Goal: Check status

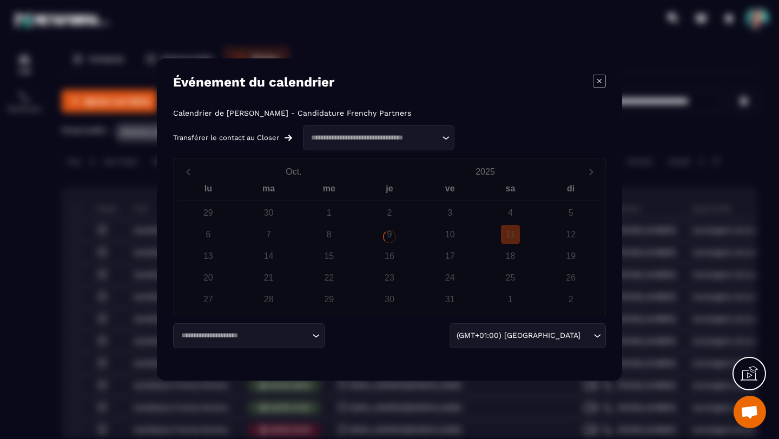
scroll to position [25, 0]
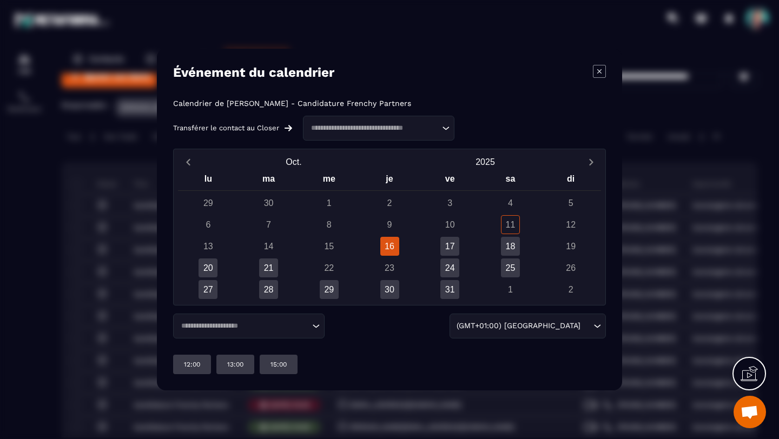
click at [269, 247] on div "14" at bounding box center [268, 246] width 19 height 19
click at [600, 74] on icon "Modal window" at bounding box center [599, 71] width 13 height 13
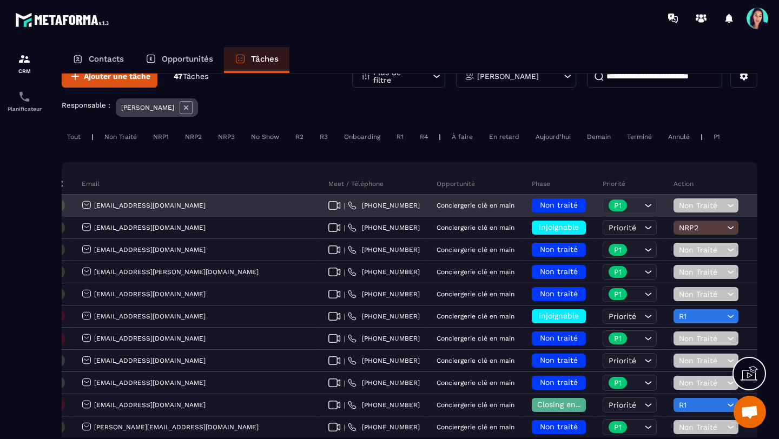
scroll to position [0, 296]
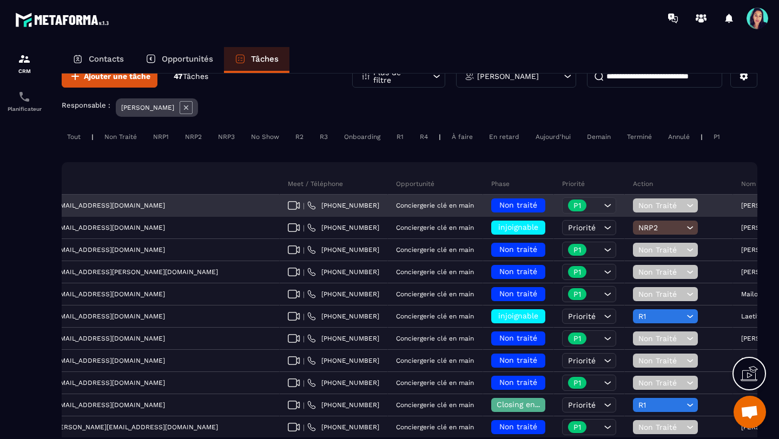
click at [499, 205] on span "Non traité" at bounding box center [518, 205] width 38 height 9
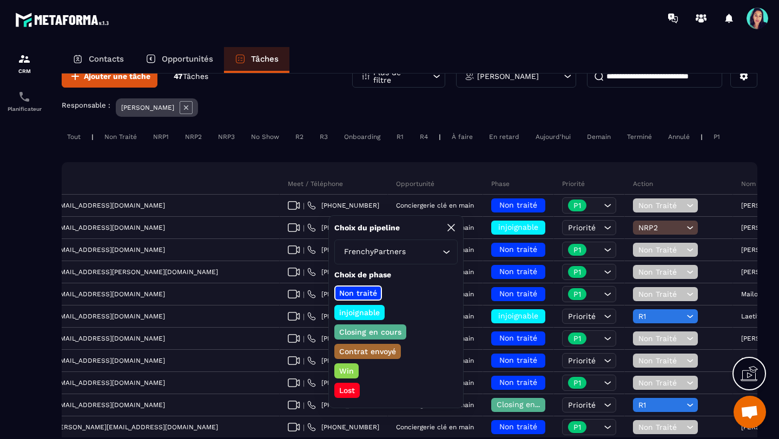
click at [364, 350] on p "Contrat envoyé" at bounding box center [367, 351] width 60 height 11
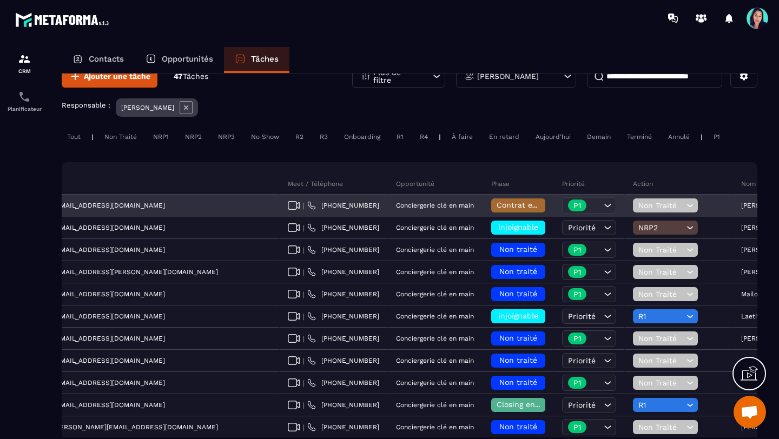
click at [685, 205] on icon at bounding box center [690, 205] width 10 height 11
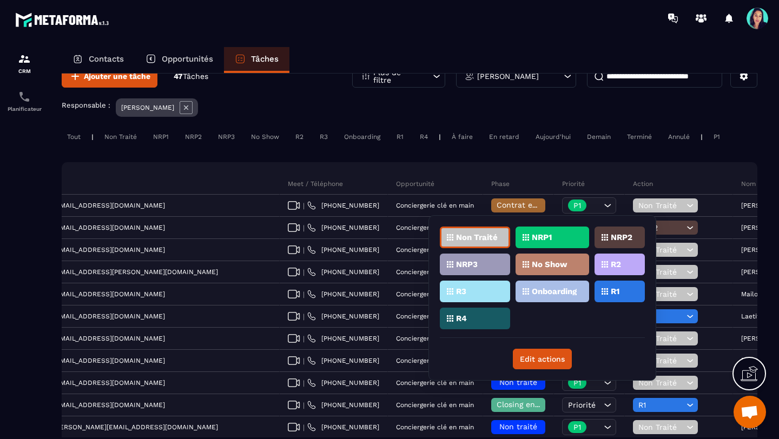
click at [612, 263] on p "R2" at bounding box center [616, 265] width 10 height 8
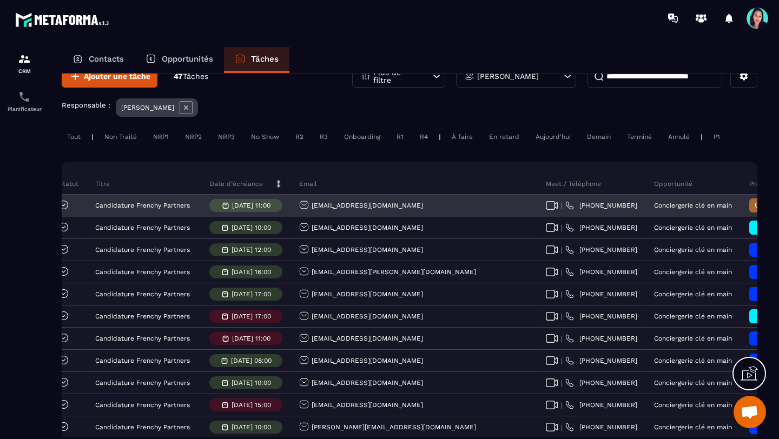
scroll to position [0, 31]
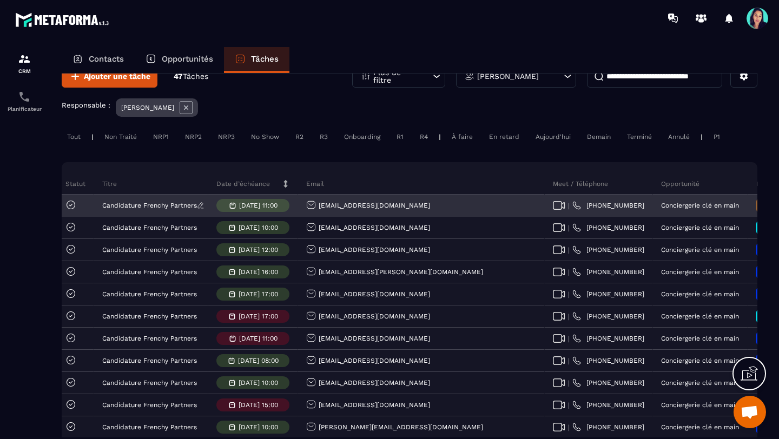
click at [159, 205] on p "Candidature Frenchy Partners" at bounding box center [149, 206] width 95 height 8
